Goal: Task Accomplishment & Management: Use online tool/utility

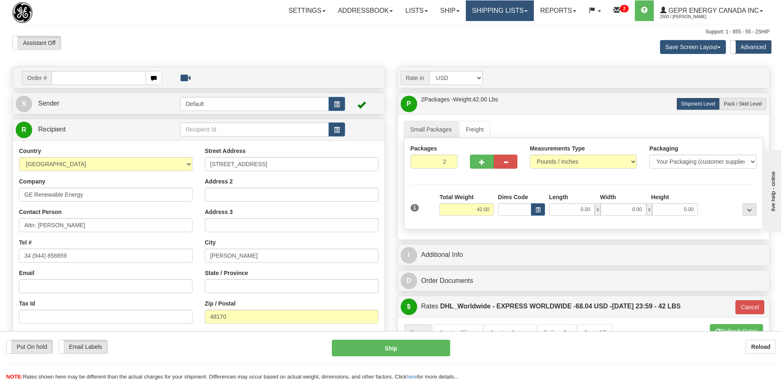
drag, startPoint x: 489, startPoint y: 12, endPoint x: 488, endPoint y: 26, distance: 14.9
click at [489, 12] on link "Shipping lists" at bounding box center [500, 10] width 68 height 21
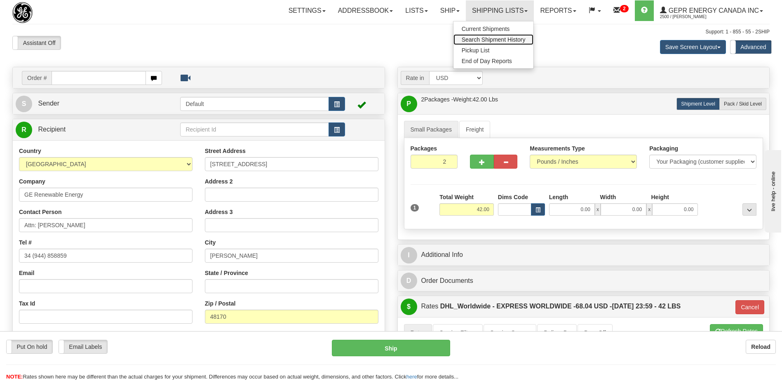
click at [481, 43] on link "Search Shipment History" at bounding box center [493, 39] width 80 height 11
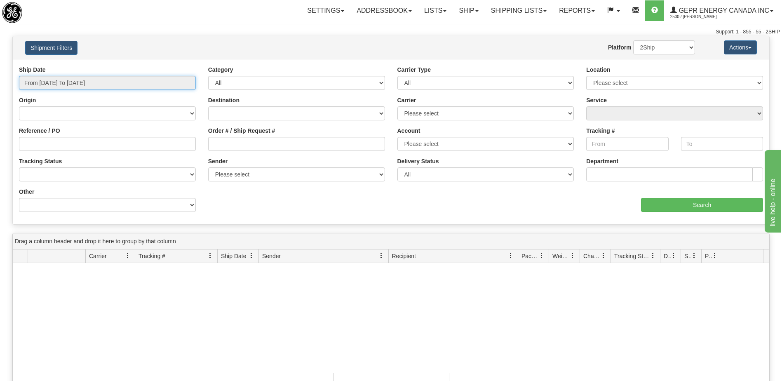
type input "[DATE]"
click at [102, 83] on input "From [DATE] To [DATE]" at bounding box center [107, 83] width 177 height 14
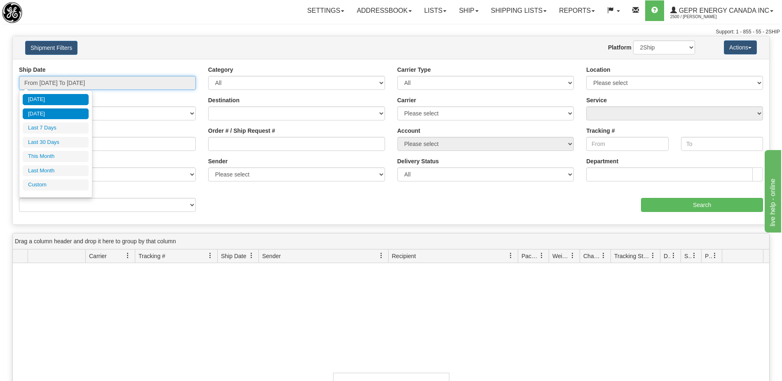
type input "[DATE]"
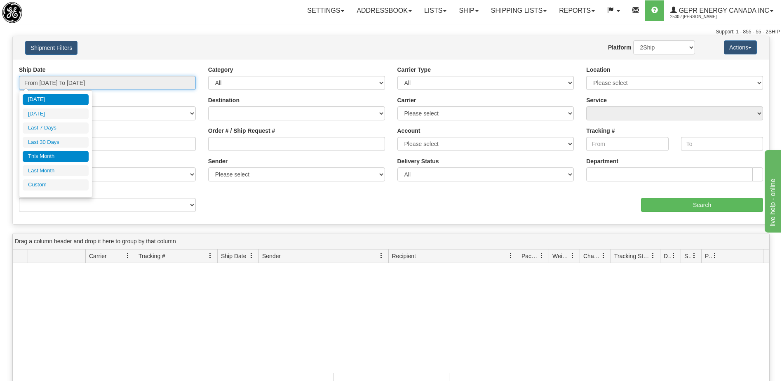
type input "[DATE]"
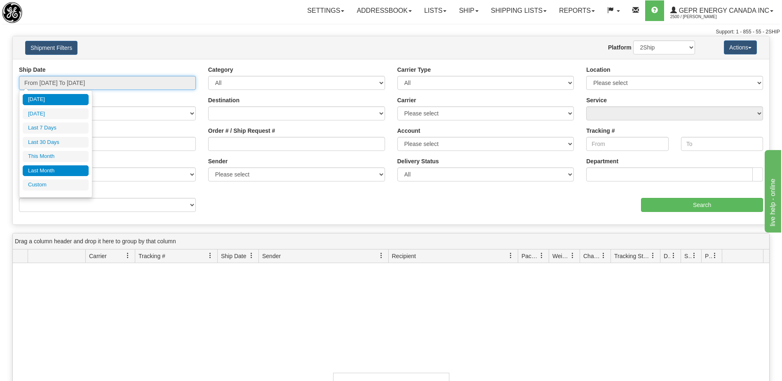
type input "[DATE]"
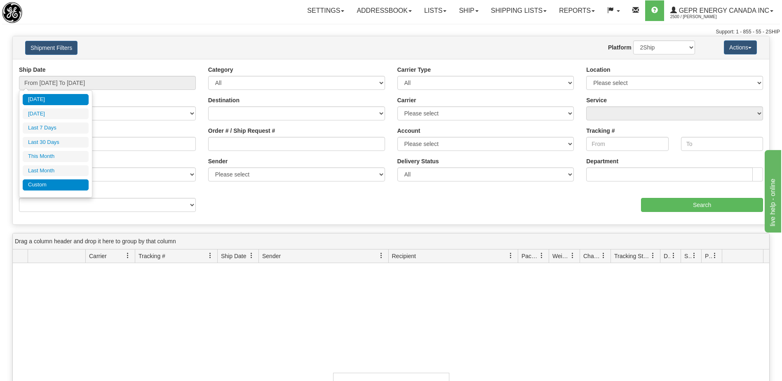
click at [44, 185] on li "Custom" at bounding box center [56, 184] width 66 height 11
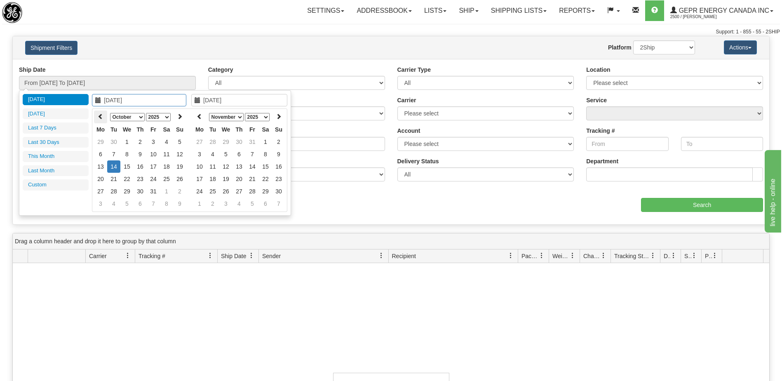
click at [98, 118] on icon at bounding box center [101, 116] width 6 height 6
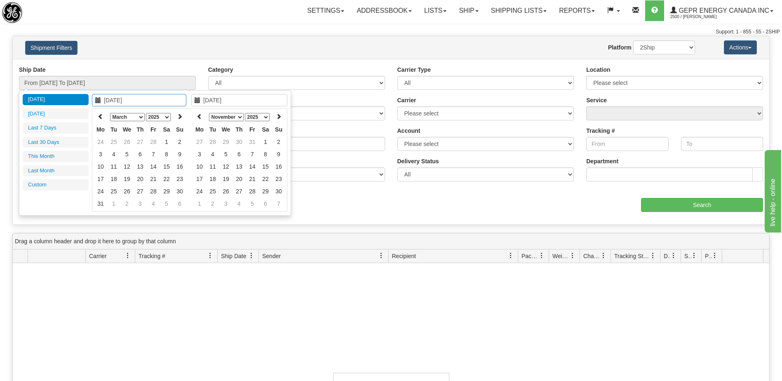
click at [98, 118] on icon at bounding box center [101, 116] width 6 height 6
type input "01/01/2025"
click at [128, 145] on td "1" at bounding box center [126, 142] width 13 height 12
click at [197, 117] on icon at bounding box center [200, 116] width 6 height 6
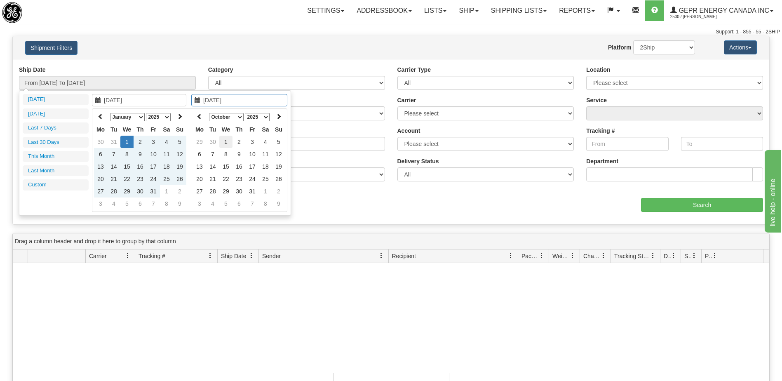
type input "10/01/2025"
click at [230, 139] on td "1" at bounding box center [225, 142] width 13 height 12
type input "From 01/01/2025 To 10/01/2025"
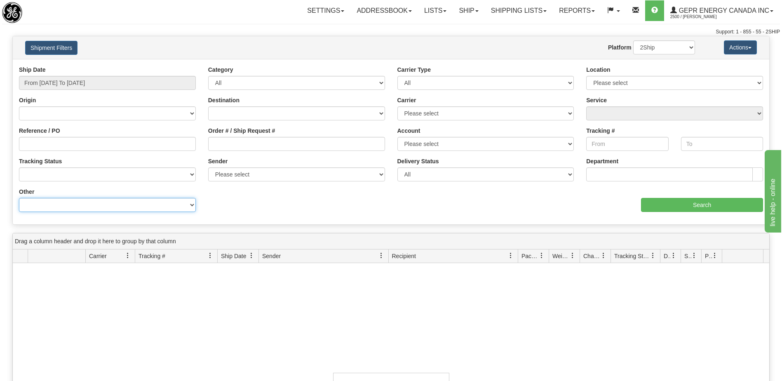
drag, startPoint x: 169, startPoint y: 204, endPoint x: 165, endPoint y: 197, distance: 8.5
click at [169, 204] on select "Billing Account # Billing Type BOL # (LTL) Commodity Or Documents Consolidation…" at bounding box center [107, 205] width 177 height 14
select select "Recipient_City"
click at [19, 198] on select "Billing Account # Billing Type BOL # (LTL) Commodity Or Documents Consolidation…" at bounding box center [107, 205] width 177 height 14
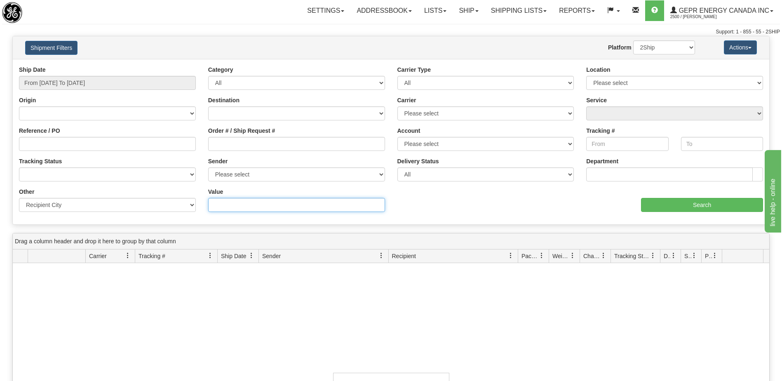
click at [218, 208] on input "Value" at bounding box center [296, 205] width 177 height 14
paste input "SANTO DOMINGO"
type input "SANTO DOMINGO"
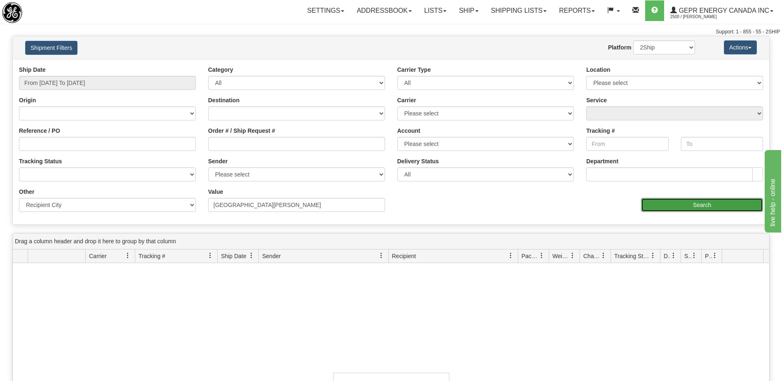
click at [692, 204] on input "Search" at bounding box center [702, 205] width 122 height 14
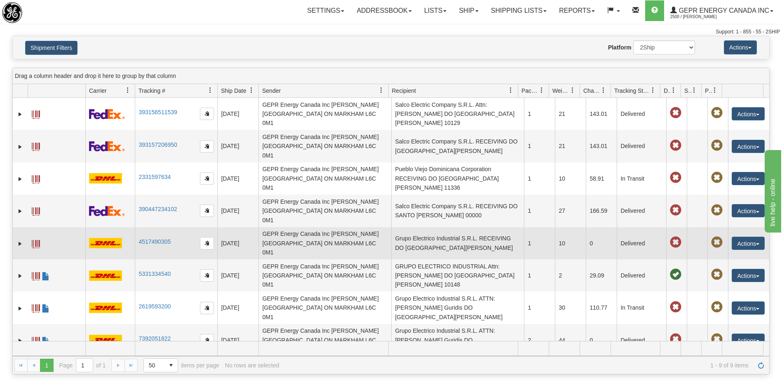
click at [451, 227] on td "Grupo Electrico Industrial S.R.L. RECEIVING DO SANTO DOMINGO" at bounding box center [457, 243] width 133 height 32
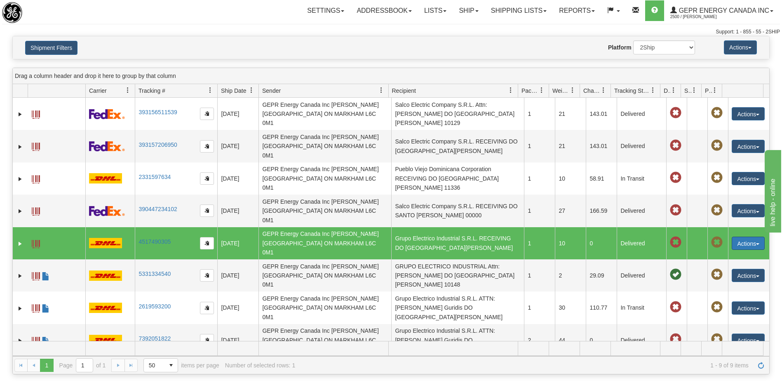
click at [746, 237] on button "Actions" at bounding box center [748, 243] width 33 height 13
click at [716, 253] on link "Repeat" at bounding box center [731, 258] width 66 height 11
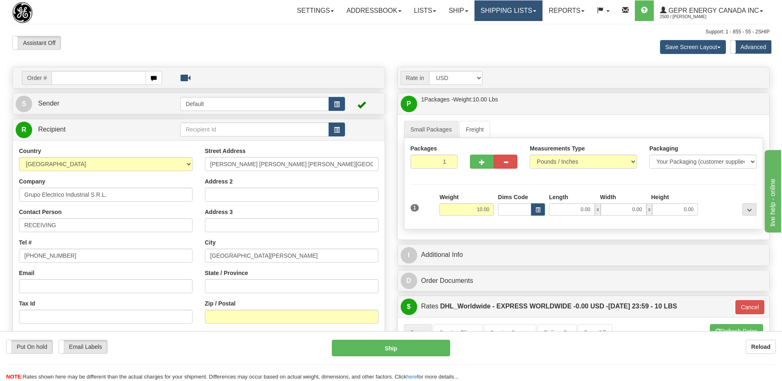
click at [512, 12] on link "Shipping lists" at bounding box center [508, 10] width 68 height 21
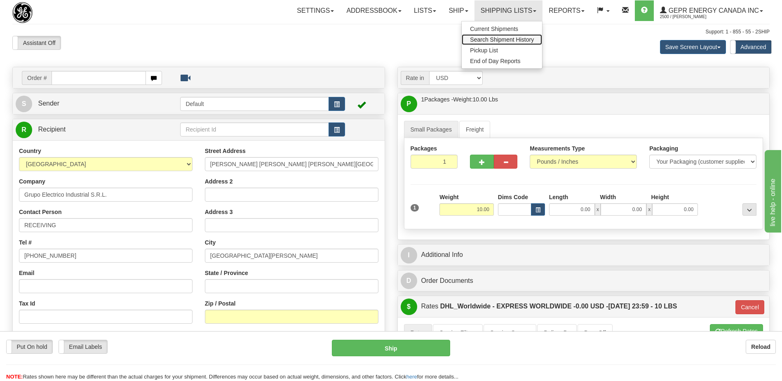
click at [493, 38] on span "Search Shipment History" at bounding box center [502, 39] width 64 height 7
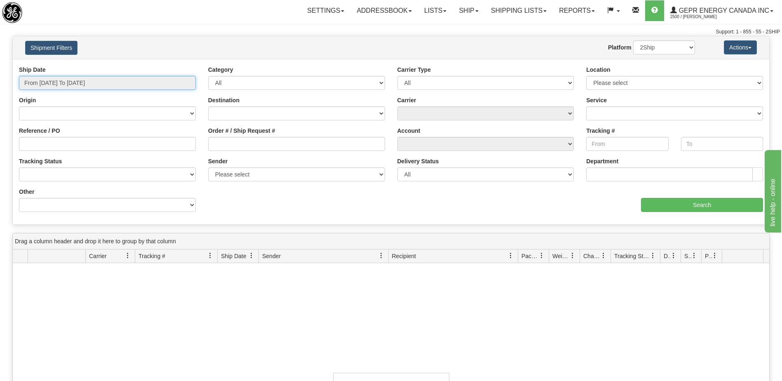
type input "[DATE]"
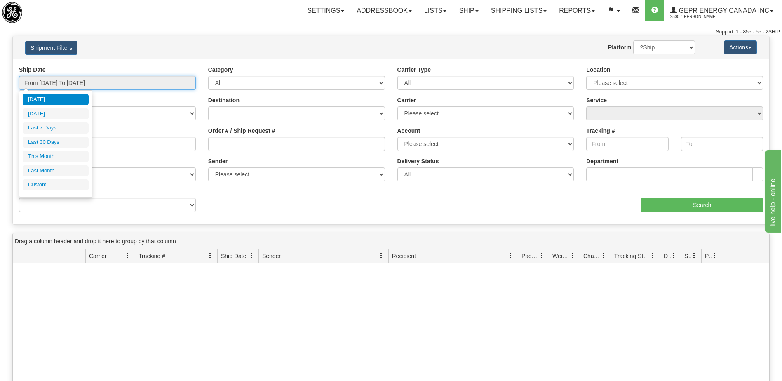
click at [107, 87] on input "From [DATE] To [DATE]" at bounding box center [107, 83] width 177 height 14
click at [45, 180] on li "Custom" at bounding box center [56, 184] width 66 height 11
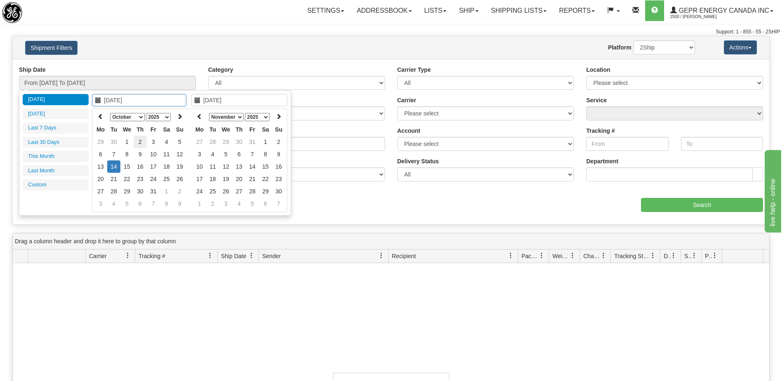
type input "[DATE]"
click at [97, 115] on th at bounding box center [100, 116] width 13 height 13
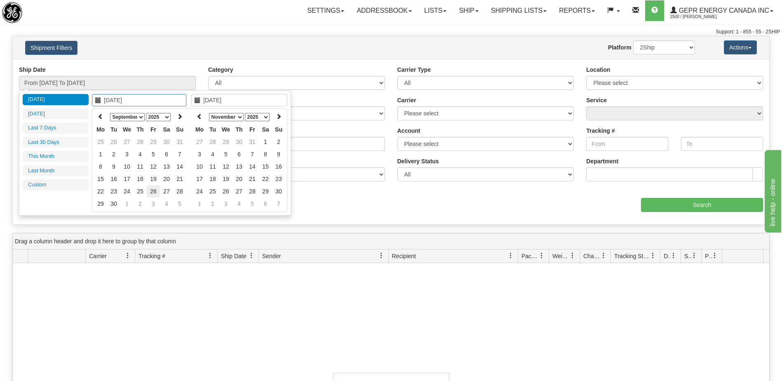
type input "09/26/2025"
click at [157, 192] on td "26" at bounding box center [153, 191] width 13 height 12
click at [202, 115] on icon at bounding box center [200, 116] width 6 height 6
type input "09/26/2025"
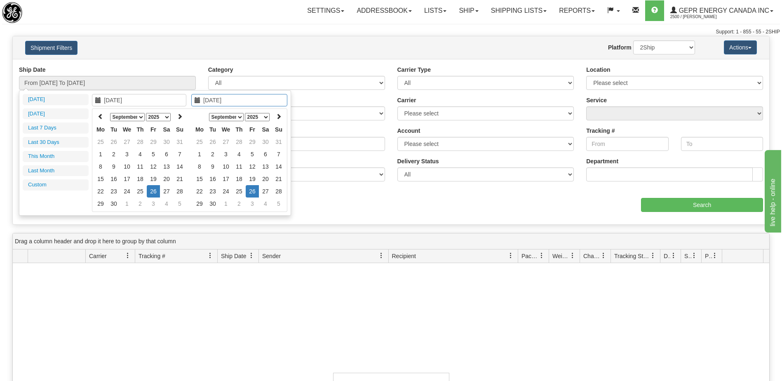
click at [252, 193] on td "26" at bounding box center [252, 191] width 13 height 12
type input "From 09/26/2025 To 09/26/2025"
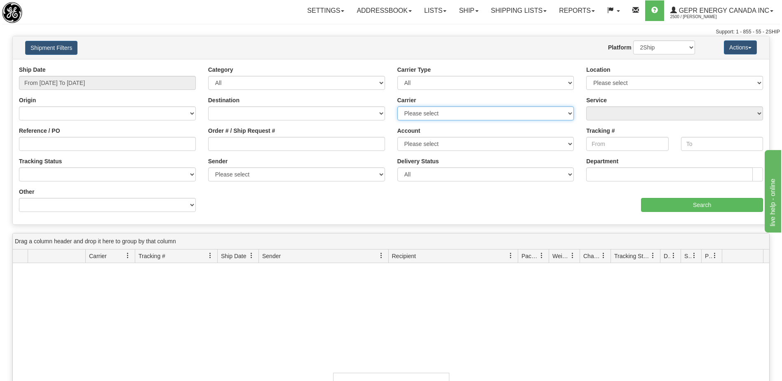
click at [413, 110] on select "Please select 2Ship Today DHL FedEx FedEx® LTL Purolator UPS" at bounding box center [485, 113] width 177 height 14
select select "7"
click at [397, 106] on select "Please select 2Ship Today DHL FedEx FedEx® LTL Purolator UPS" at bounding box center [485, 113] width 177 height 14
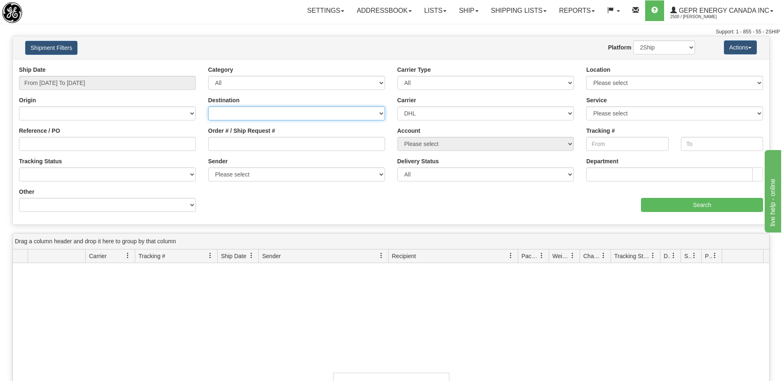
click at [318, 114] on select "Canada United States Mexico Puerto Rico Romania Australia New Zealand SouthAfri…" at bounding box center [296, 113] width 177 height 14
select select "INTL"
click at [208, 106] on select "Canada United States Mexico Puerto Rico Romania Australia New Zealand SouthAfri…" at bounding box center [296, 113] width 177 height 14
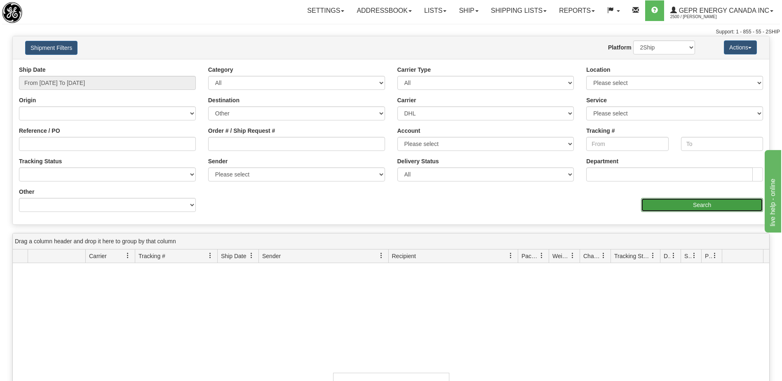
click at [686, 204] on input "Search" at bounding box center [702, 205] width 122 height 14
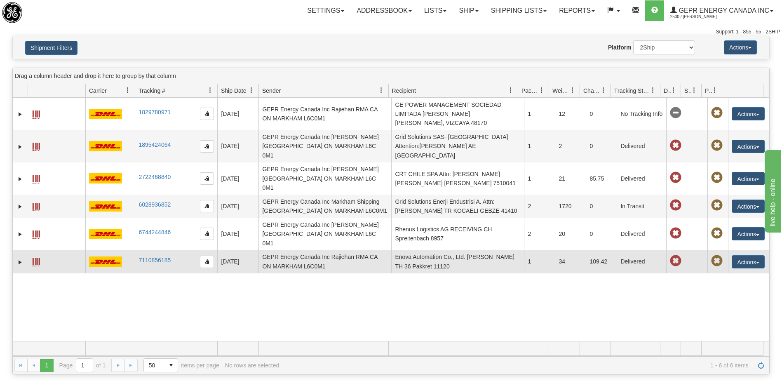
click at [478, 250] on td "Enova Automation Co., Ltd. Ms.Savitree Khopadung TH 36 Pakkret 11120" at bounding box center [457, 261] width 133 height 23
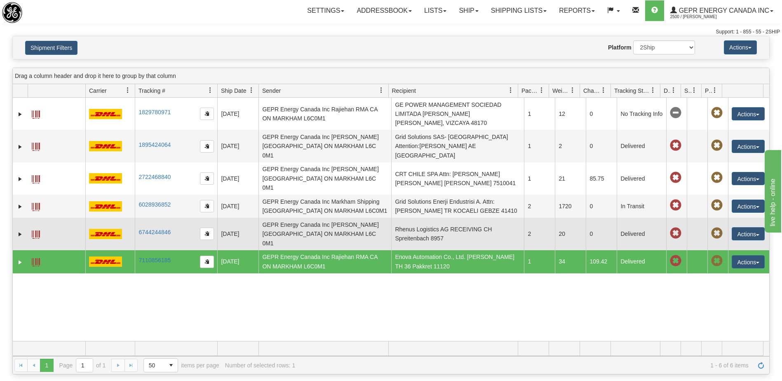
click at [462, 218] on td "Rhenus Logistics AG RECEIVING CH Spreitenbach 8957" at bounding box center [457, 234] width 133 height 32
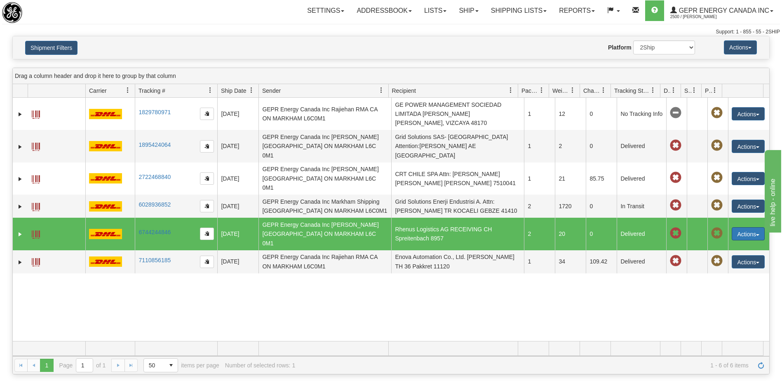
click at [748, 227] on button "Actions" at bounding box center [748, 233] width 33 height 13
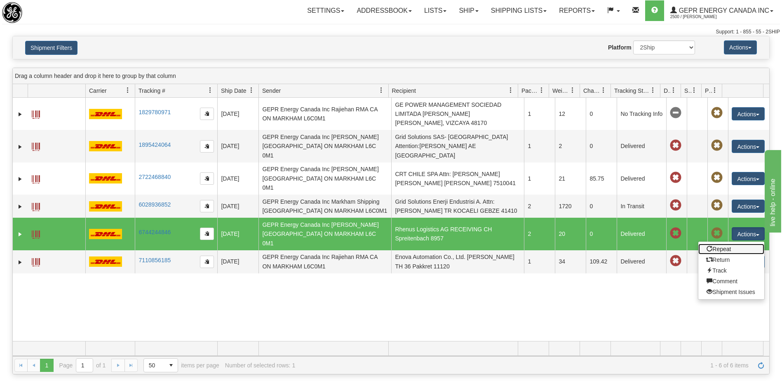
click at [721, 244] on link "Repeat" at bounding box center [731, 249] width 66 height 11
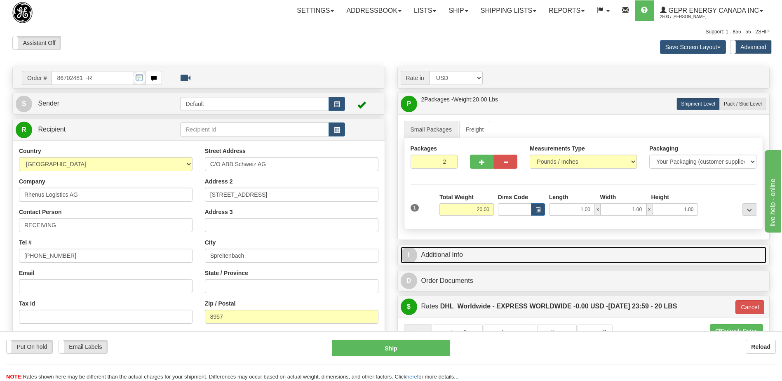
click at [482, 250] on link "I Additional Info" at bounding box center [584, 254] width 366 height 17
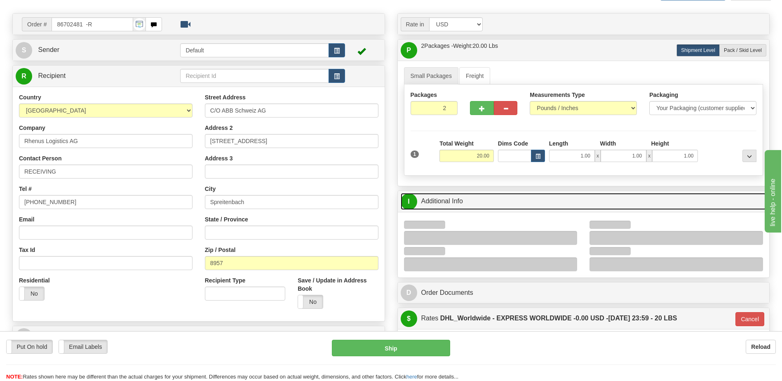
scroll to position [124, 0]
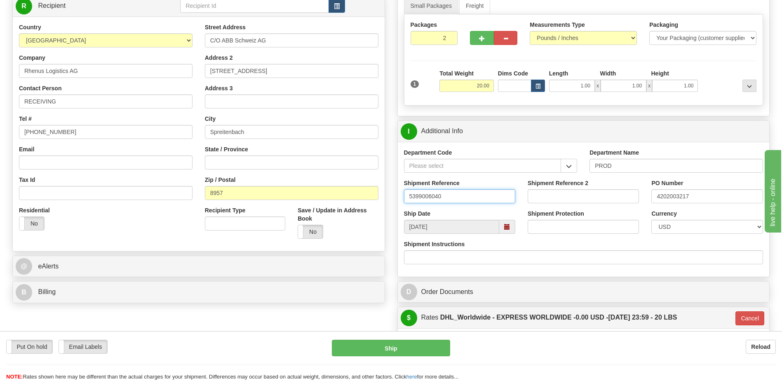
drag, startPoint x: 466, startPoint y: 196, endPoint x: 392, endPoint y: 195, distance: 74.6
click at [392, 195] on div "Rate in Account Currency ARN AWG AUD AUS BHD BBD BFR BMD BRC BRL GBP UKL BND BG…" at bounding box center [583, 255] width 385 height 624
